Goal: Task Accomplishment & Management: Use online tool/utility

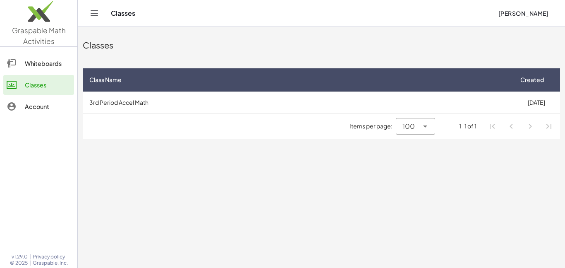
click at [188, 98] on td "3rd Period Accel Math" at bounding box center [298, 102] width 430 height 22
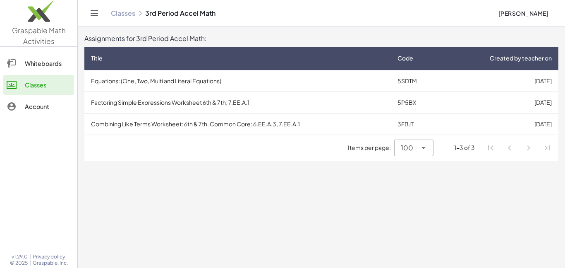
click at [169, 126] on td "Combining Like Terms Worksheet: 6th & 7th. Common Core: 6.EE.A.3, 7.EE.A.1" at bounding box center [237, 124] width 306 height 22
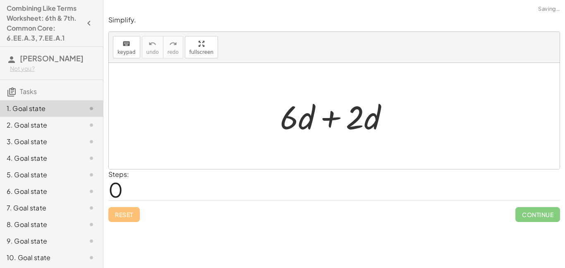
click at [250, 116] on div at bounding box center [334, 116] width 451 height 106
click at [205, 182] on div "Steps: 0" at bounding box center [334, 184] width 452 height 31
click at [186, 183] on div "Steps: 0" at bounding box center [334, 184] width 452 height 31
click at [124, 57] on button "keyboard keypad" at bounding box center [126, 47] width 27 height 22
click at [354, 100] on div at bounding box center [355, 117] width 18 height 38
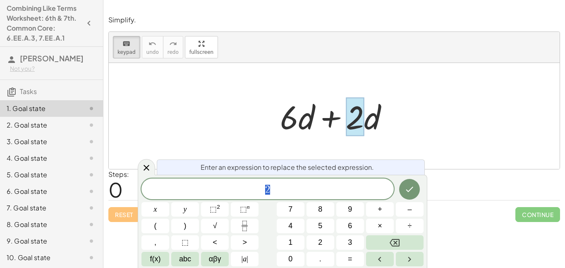
scroll to position [0, 0]
click at [382, 123] on div at bounding box center [337, 116] width 123 height 43
click at [408, 117] on div at bounding box center [334, 116] width 451 height 106
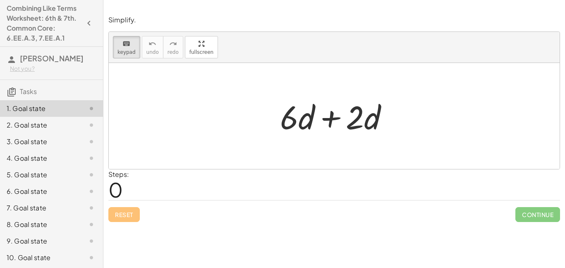
click at [405, 120] on div at bounding box center [334, 116] width 451 height 106
click at [251, 188] on div "Steps: 0" at bounding box center [334, 184] width 452 height 31
click at [311, 119] on div at bounding box center [297, 117] width 35 height 38
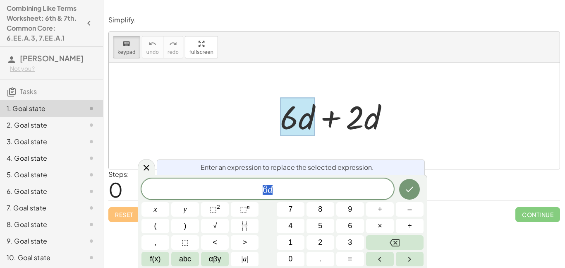
scroll to position [1, 0]
click at [378, 212] on span "+" at bounding box center [380, 208] width 5 height 11
click at [402, 243] on button "Backspace" at bounding box center [394, 242] width 57 height 14
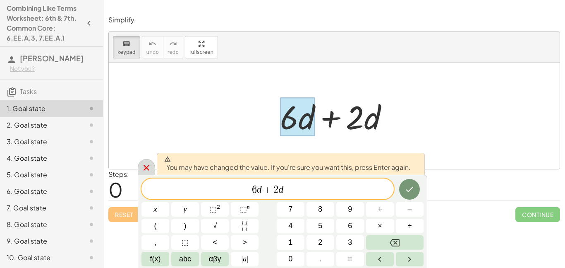
click at [148, 167] on icon at bounding box center [146, 167] width 10 height 10
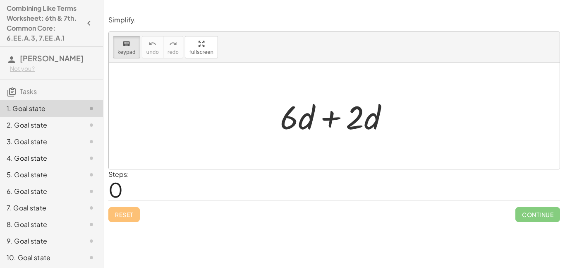
click at [222, 182] on div "Steps: 0" at bounding box center [334, 184] width 452 height 31
click at [351, 112] on div at bounding box center [355, 117] width 18 height 38
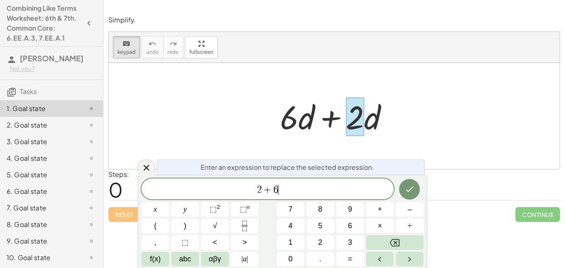
scroll to position [6, 0]
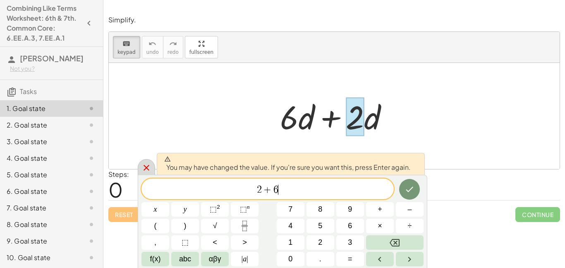
click at [143, 166] on icon at bounding box center [146, 167] width 10 height 10
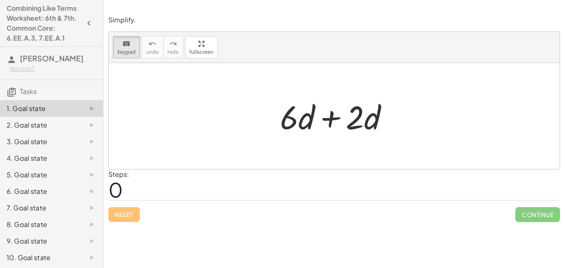
drag, startPoint x: 296, startPoint y: 124, endPoint x: 339, endPoint y: 123, distance: 43.4
click at [327, 117] on div at bounding box center [337, 116] width 123 height 43
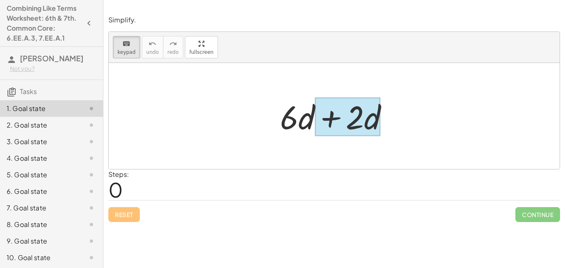
click at [380, 117] on div at bounding box center [348, 117] width 66 height 38
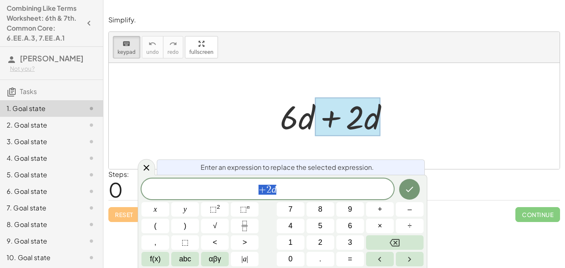
click at [341, 149] on div at bounding box center [334, 116] width 451 height 106
